Goal: Obtain resource: Download file/media

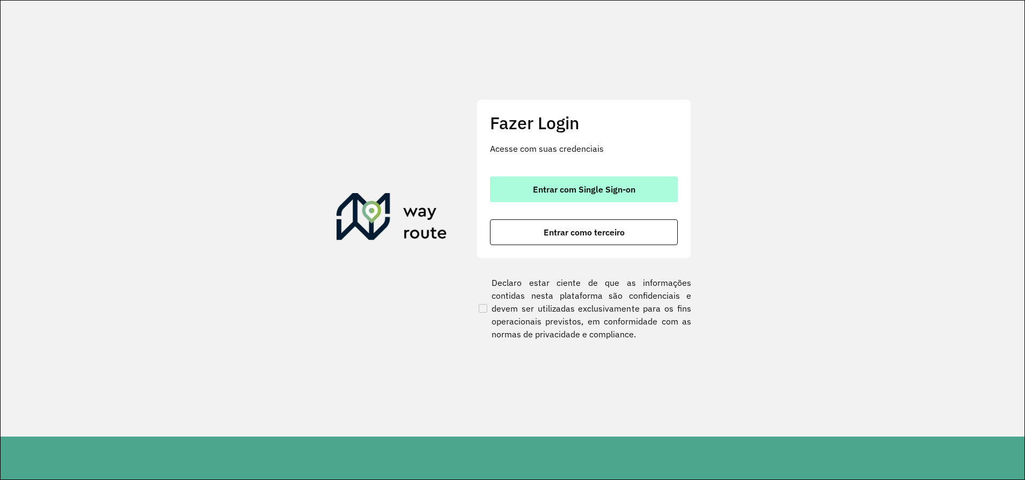
click at [606, 188] on span "Entrar com Single Sign-on" at bounding box center [584, 189] width 102 height 9
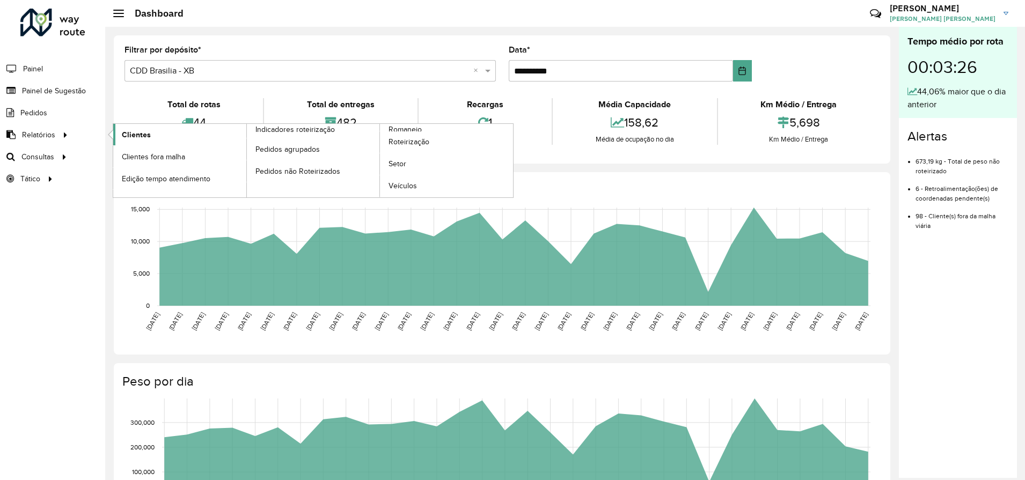
click at [137, 135] on span "Clientes" at bounding box center [136, 134] width 29 height 11
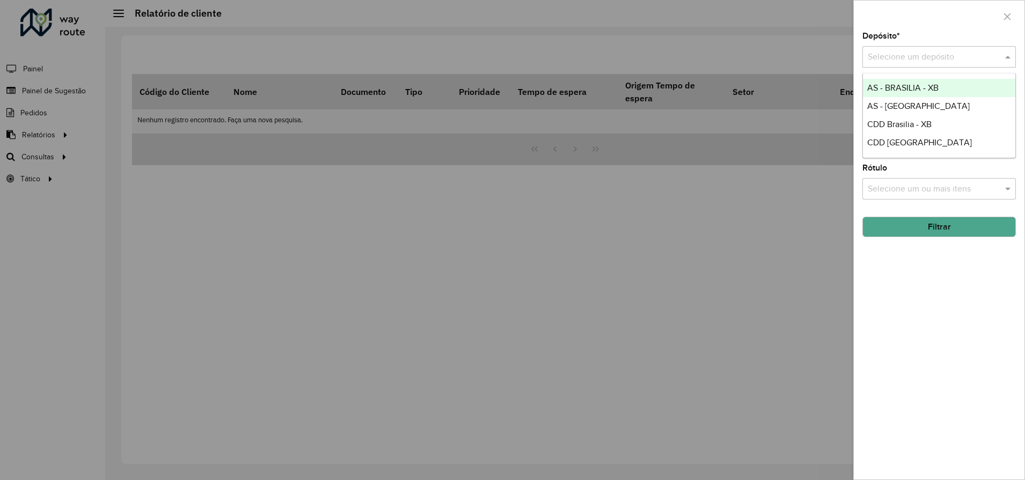
click at [978, 60] on input "text" at bounding box center [928, 57] width 121 height 13
click at [902, 145] on span "CDD [GEOGRAPHIC_DATA]" at bounding box center [919, 142] width 105 height 9
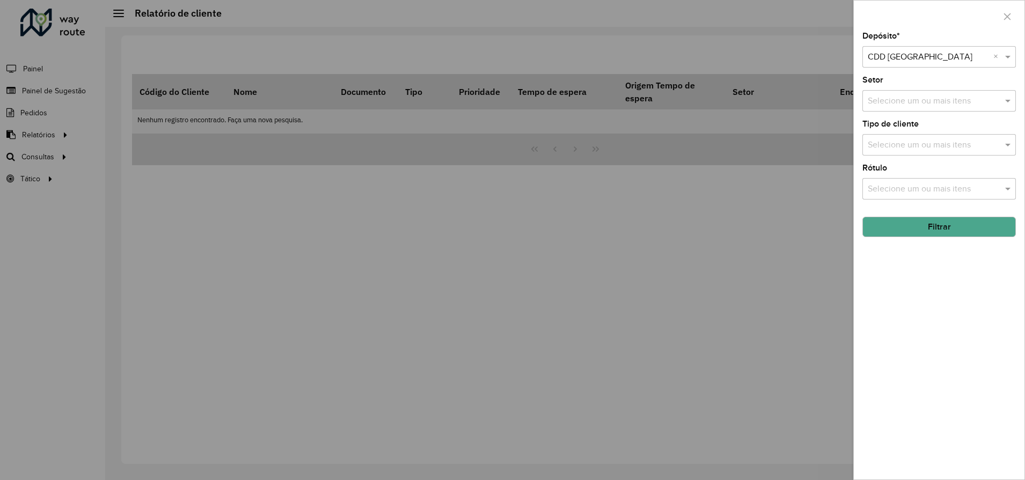
click at [969, 60] on input "text" at bounding box center [928, 57] width 121 height 13
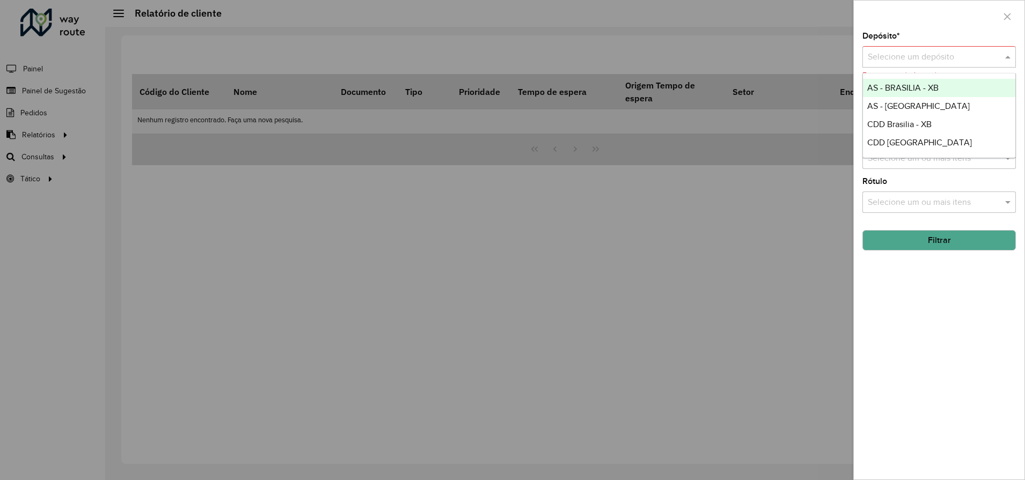
drag, startPoint x: 932, startPoint y: 334, endPoint x: 932, endPoint y: 328, distance: 6.4
click at [932, 331] on div "Depósito * Selecione um depósito Este campo é obrigatório Setor Selecione um ou…" at bounding box center [939, 256] width 171 height 448
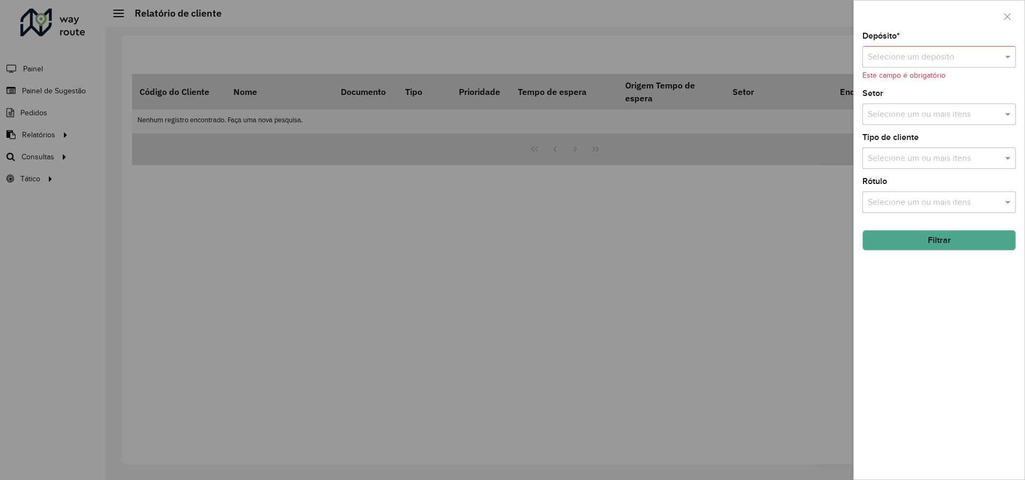
click at [939, 240] on button "Filtrar" at bounding box center [938, 240] width 153 height 20
drag, startPoint x: 939, startPoint y: 240, endPoint x: 956, endPoint y: 155, distance: 87.6
click at [940, 241] on button "Filtrar" at bounding box center [938, 240] width 153 height 20
click at [975, 63] on input "text" at bounding box center [928, 57] width 121 height 13
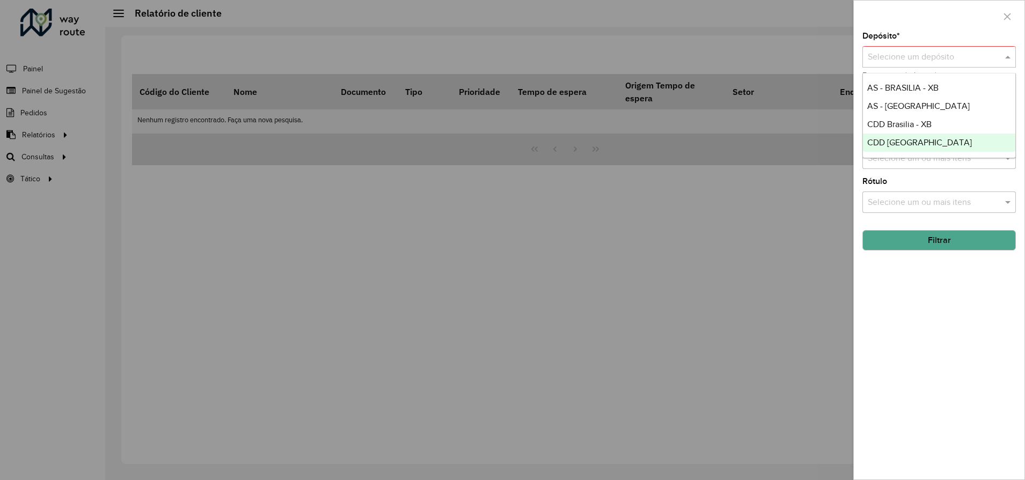
click at [923, 141] on span "CDD [GEOGRAPHIC_DATA]" at bounding box center [919, 142] width 105 height 9
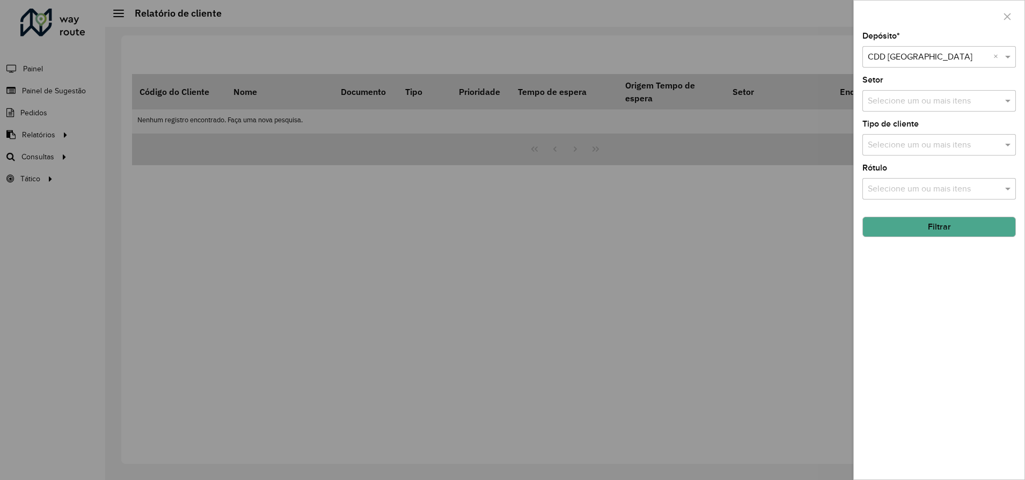
click at [945, 233] on button "Filtrar" at bounding box center [938, 227] width 153 height 20
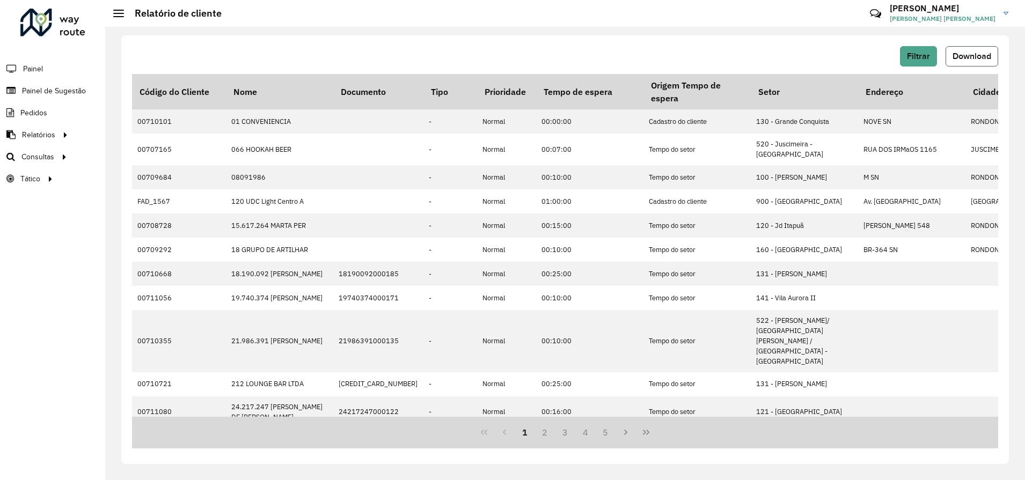
click at [971, 58] on span "Download" at bounding box center [972, 56] width 39 height 9
click at [475, 55] on div "Filtrar Download" at bounding box center [565, 56] width 866 height 20
